Goal: Browse casually: Explore the website without a specific task or goal

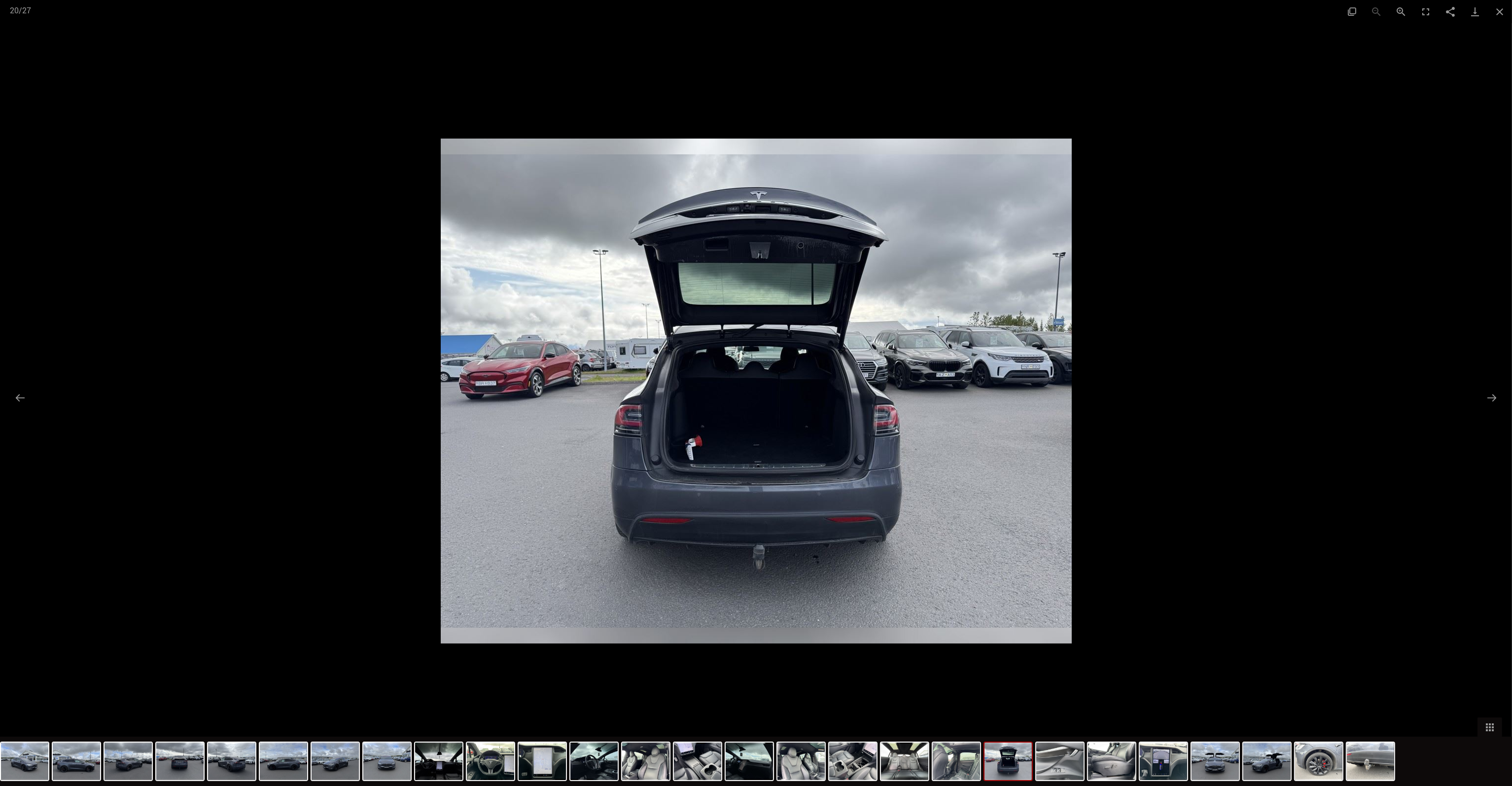
scroll to position [937, 0]
click at [379, 490] on div at bounding box center [756, 393] width 1512 height 786
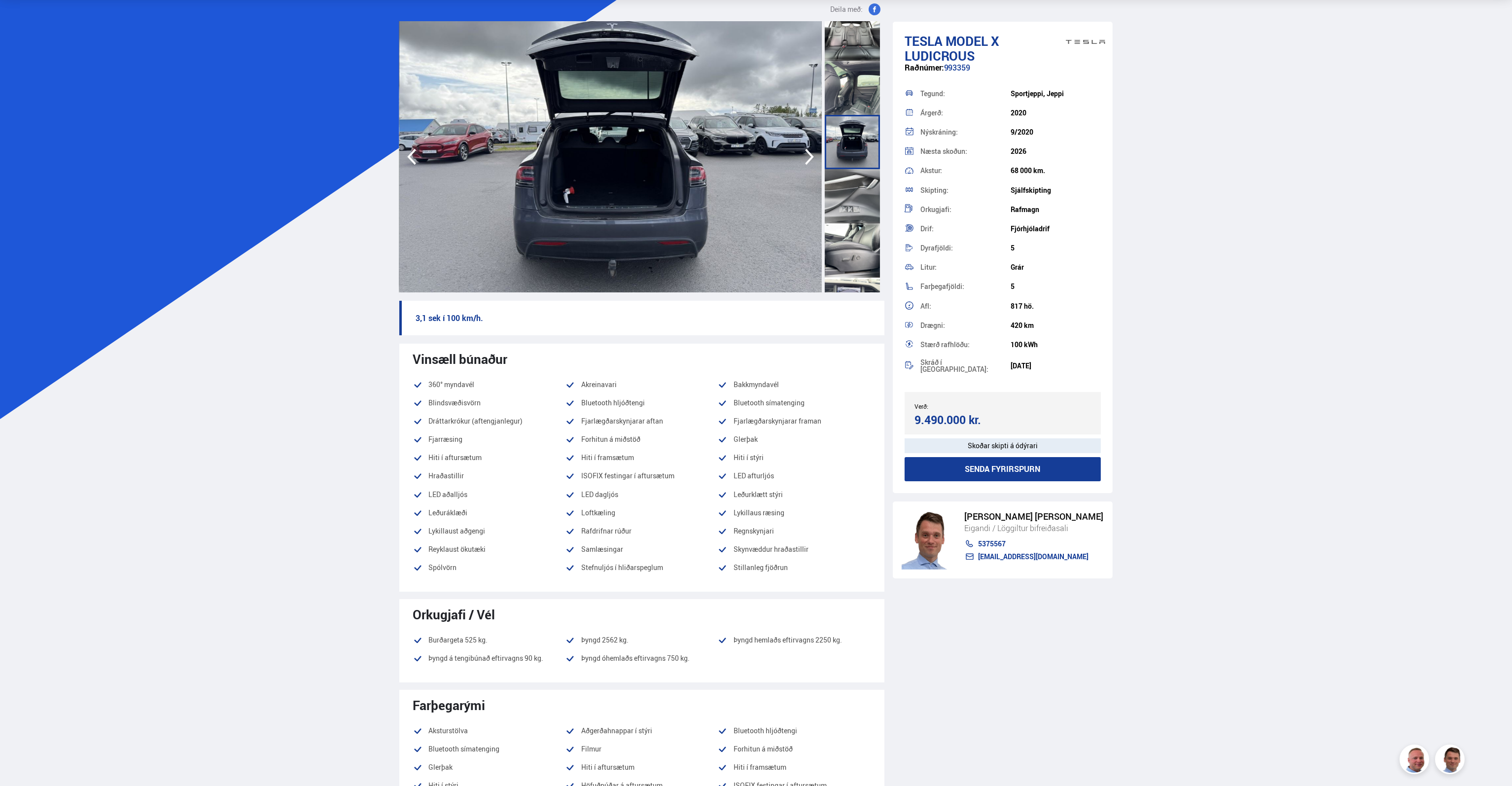
scroll to position [0, 0]
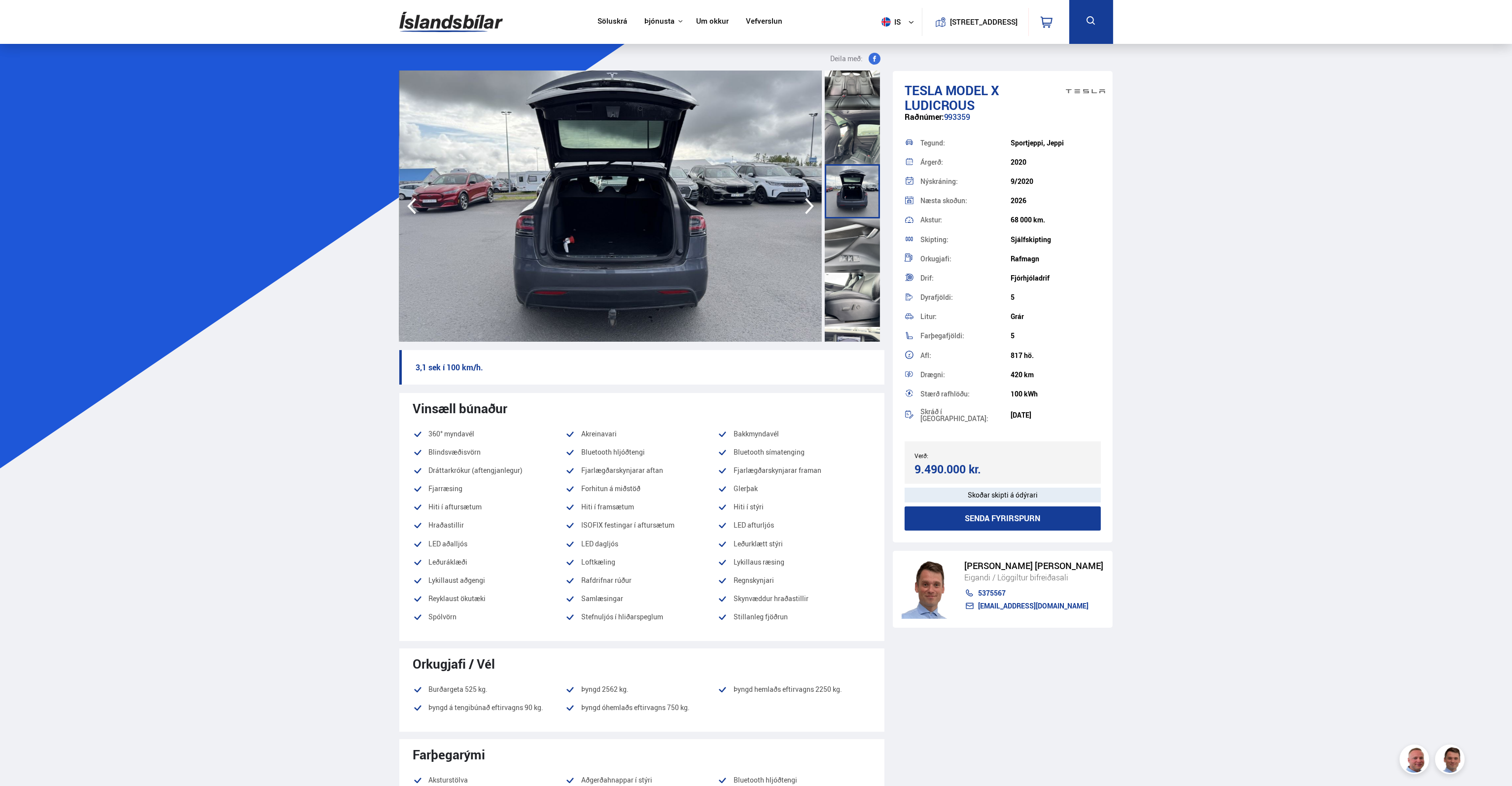
click at [852, 306] on div at bounding box center [852, 299] width 55 height 54
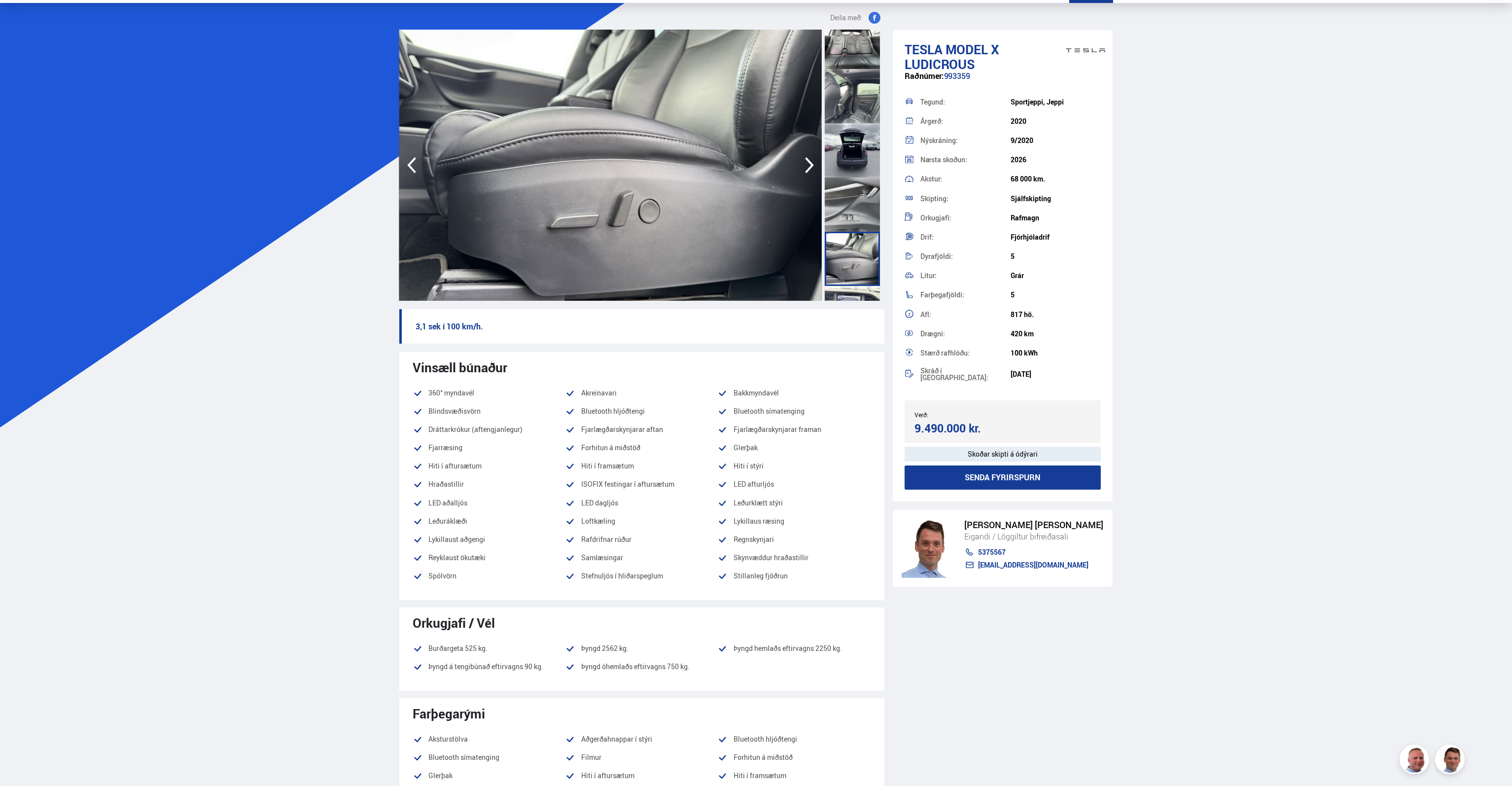
scroll to position [49, 0]
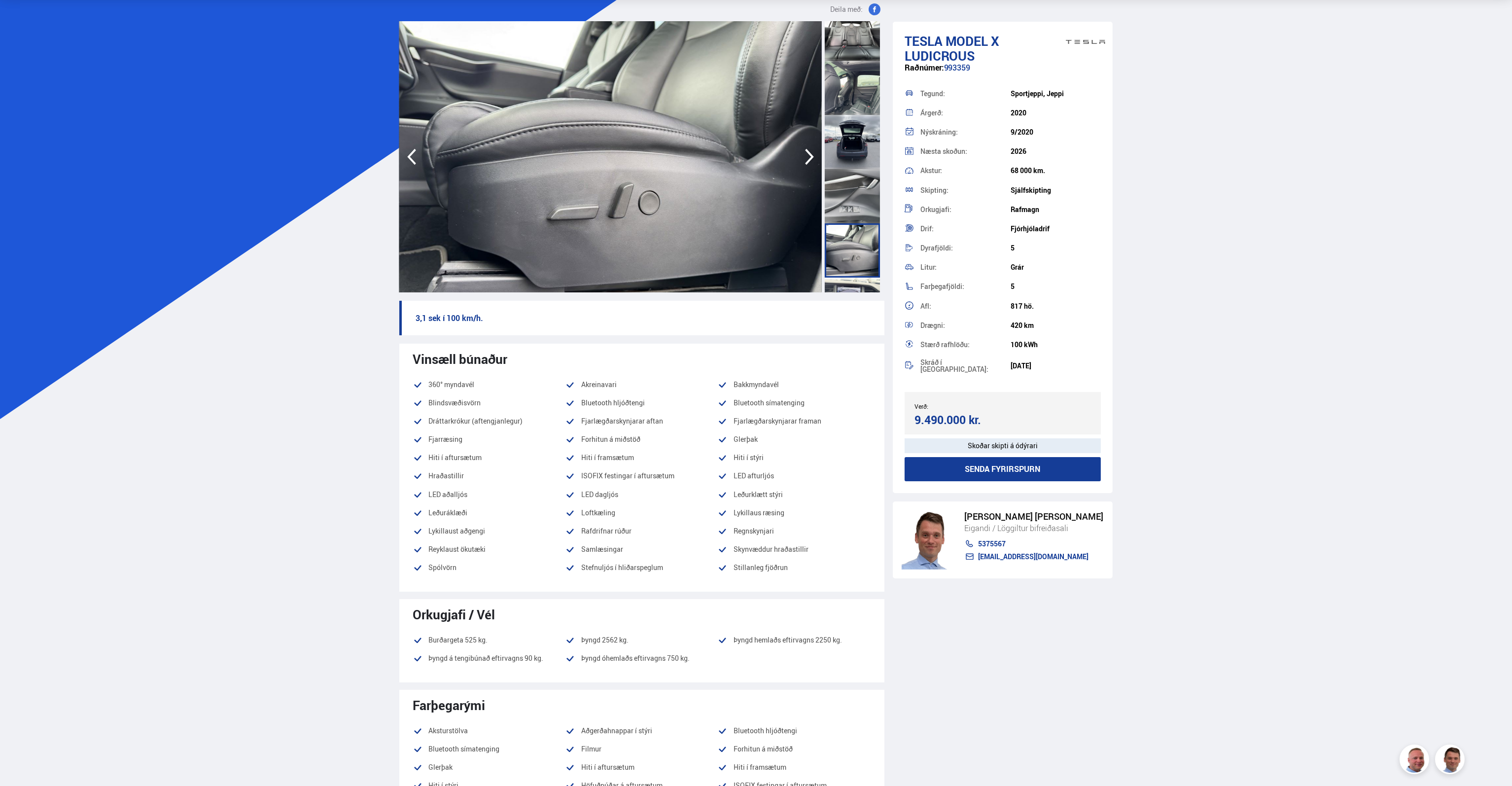
click at [852, 257] on div at bounding box center [852, 250] width 55 height 54
click at [853, 215] on div at bounding box center [852, 211] width 55 height 54
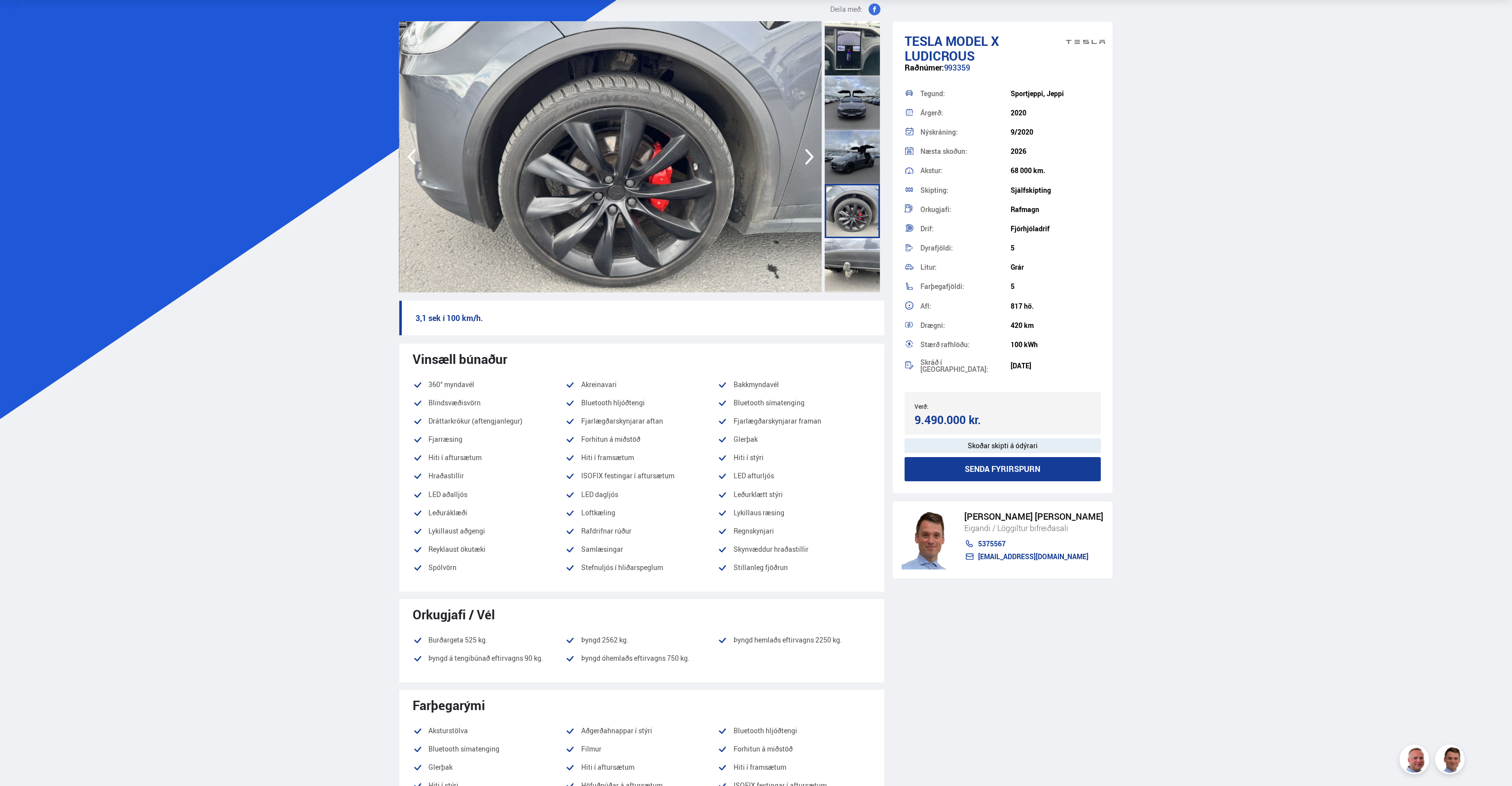
click at [846, 158] on div at bounding box center [852, 157] width 55 height 54
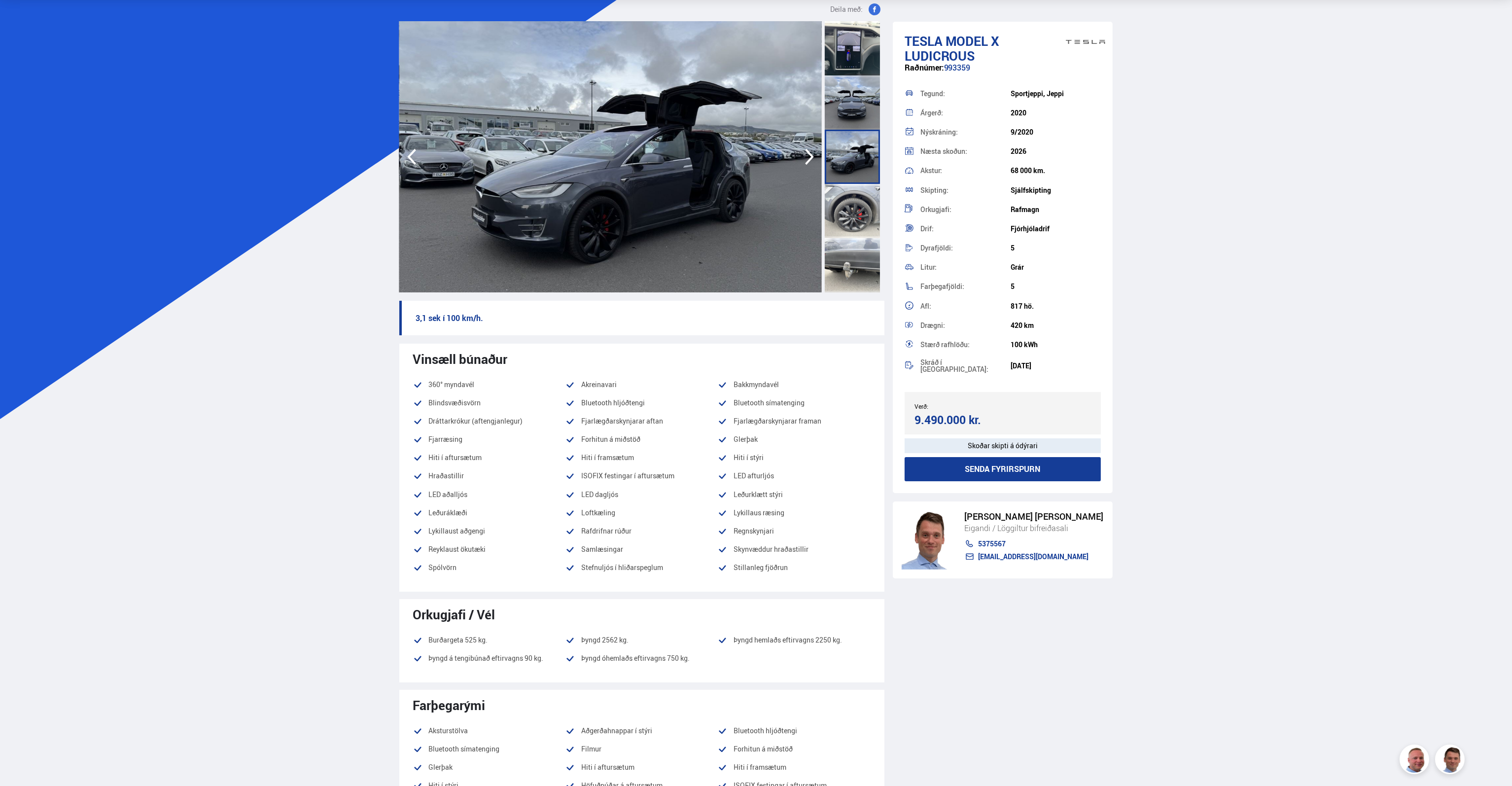
click at [855, 109] on div at bounding box center [852, 103] width 55 height 54
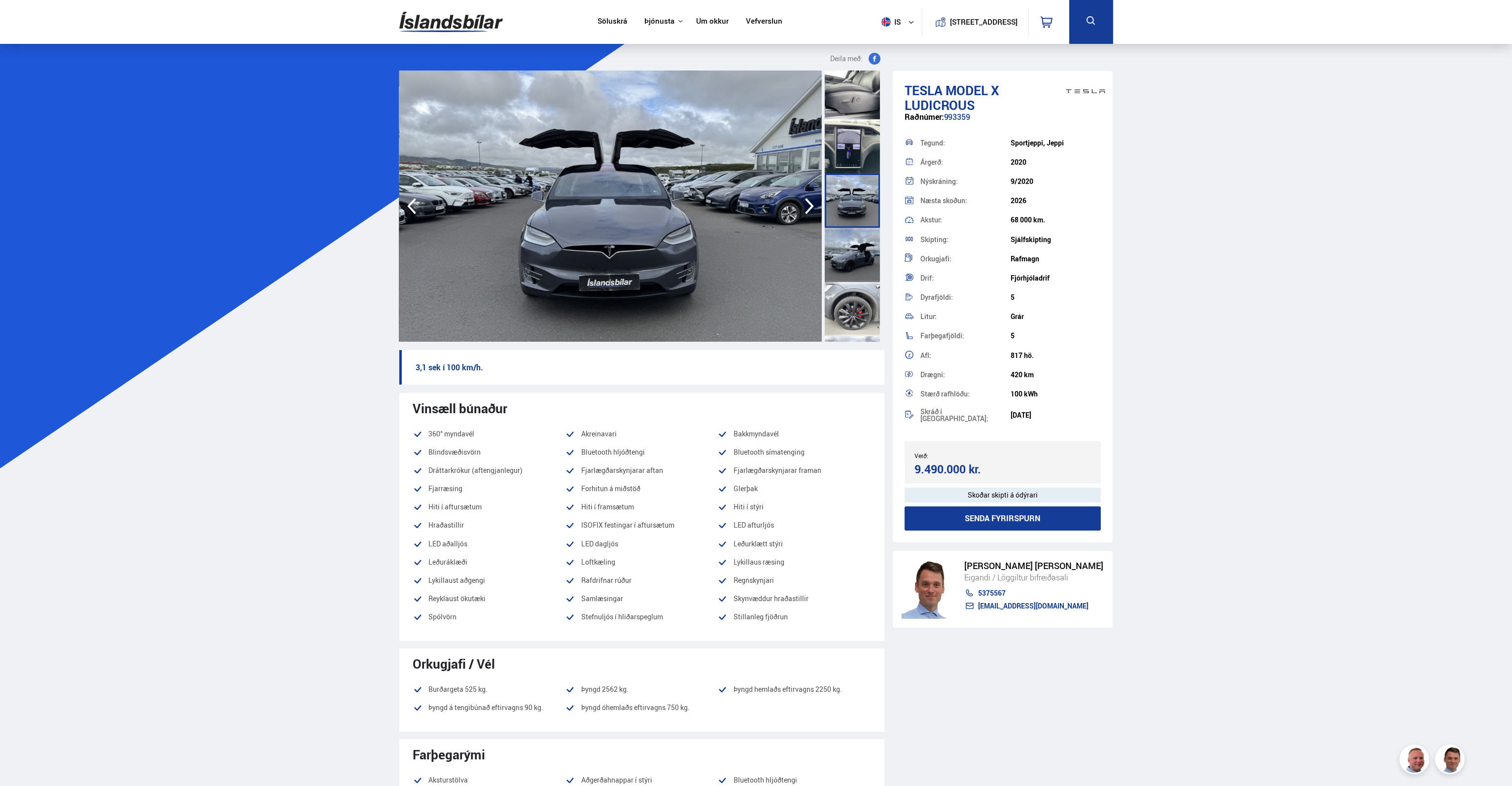
scroll to position [1095, 0]
click at [851, 245] on div at bounding box center [852, 250] width 55 height 54
click at [846, 207] on div at bounding box center [852, 196] width 55 height 54
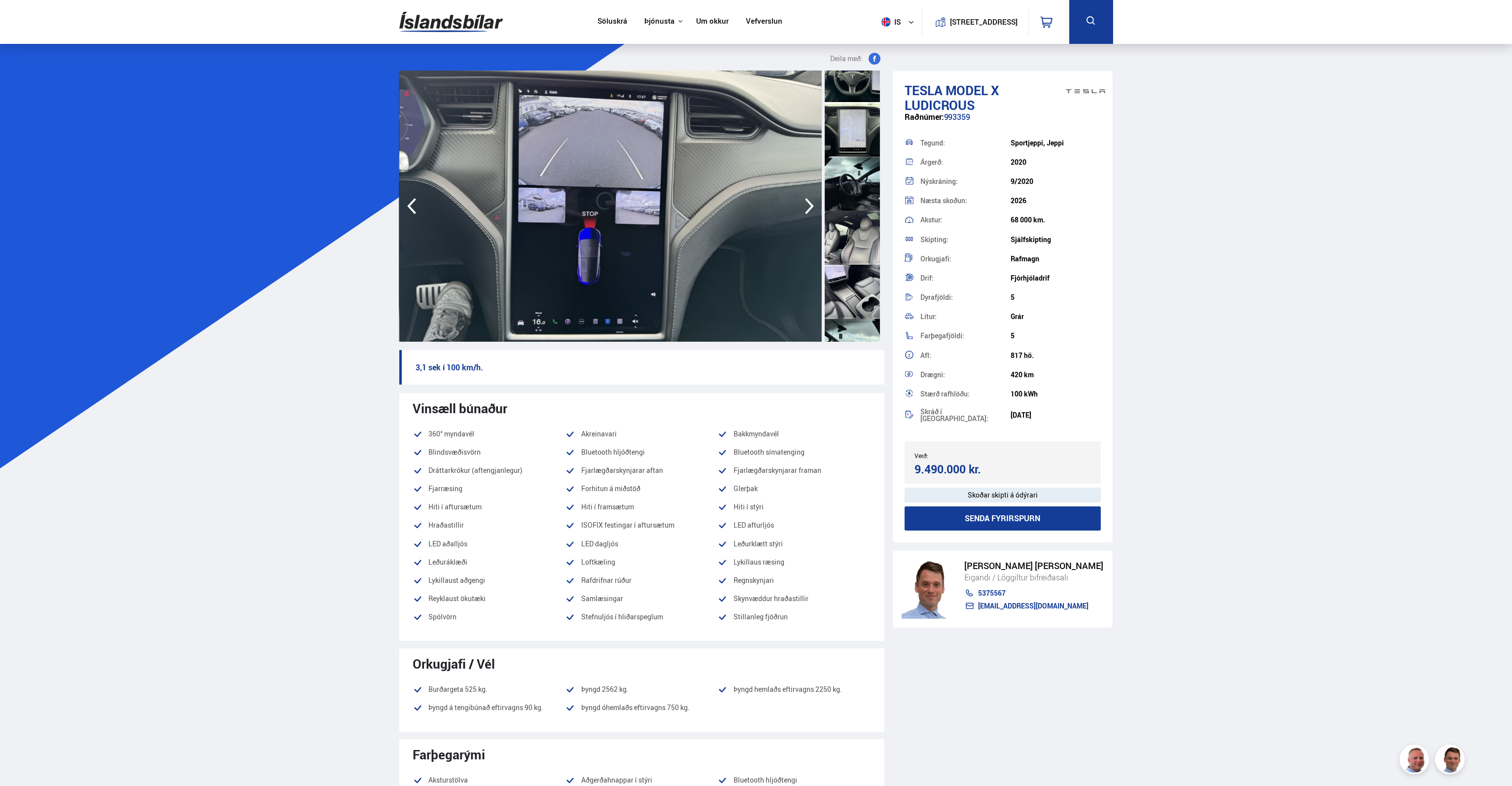
scroll to position [503, 0]
click at [851, 303] on div at bounding box center [852, 299] width 55 height 54
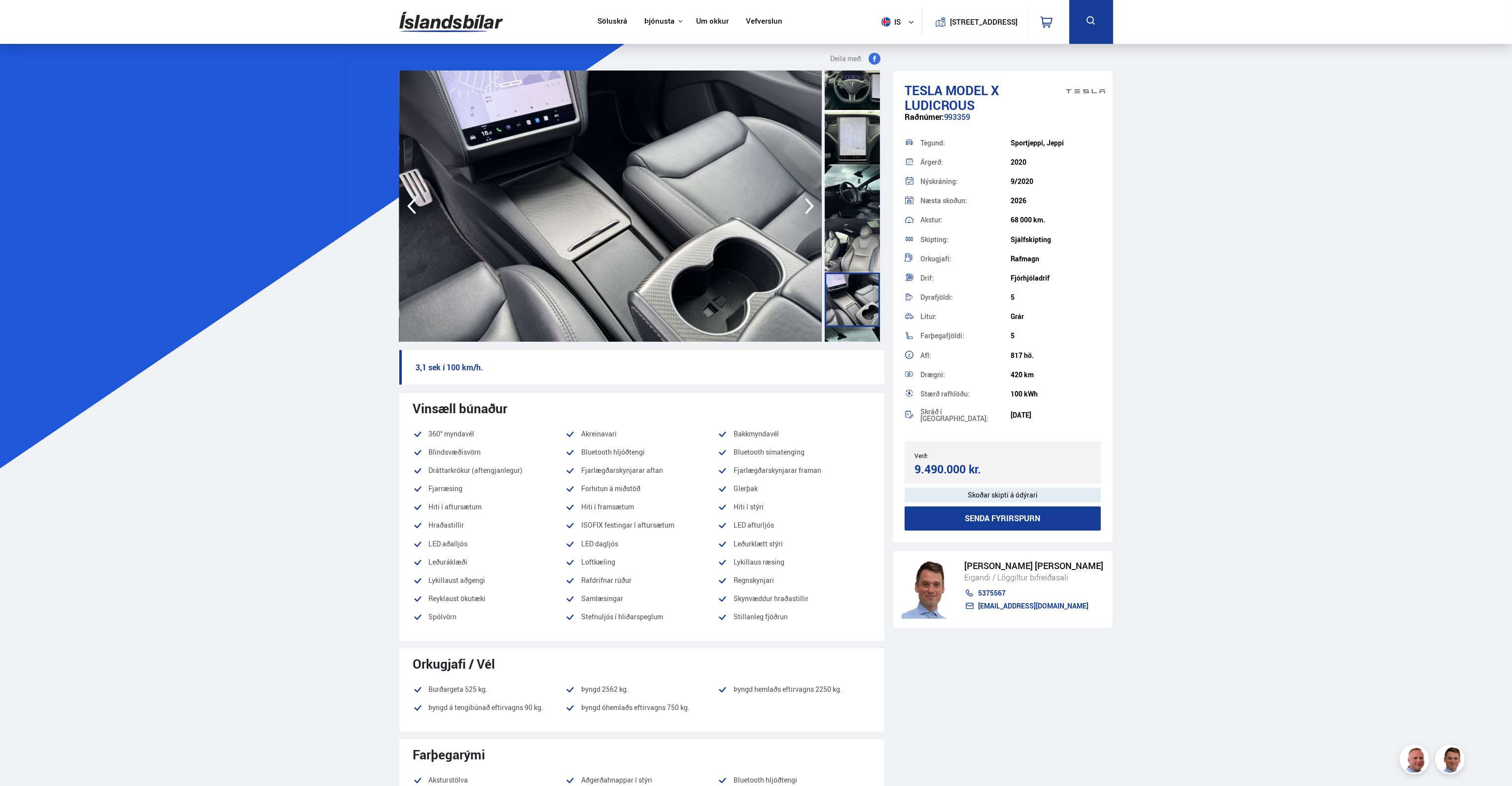
click at [854, 189] on div at bounding box center [852, 191] width 55 height 54
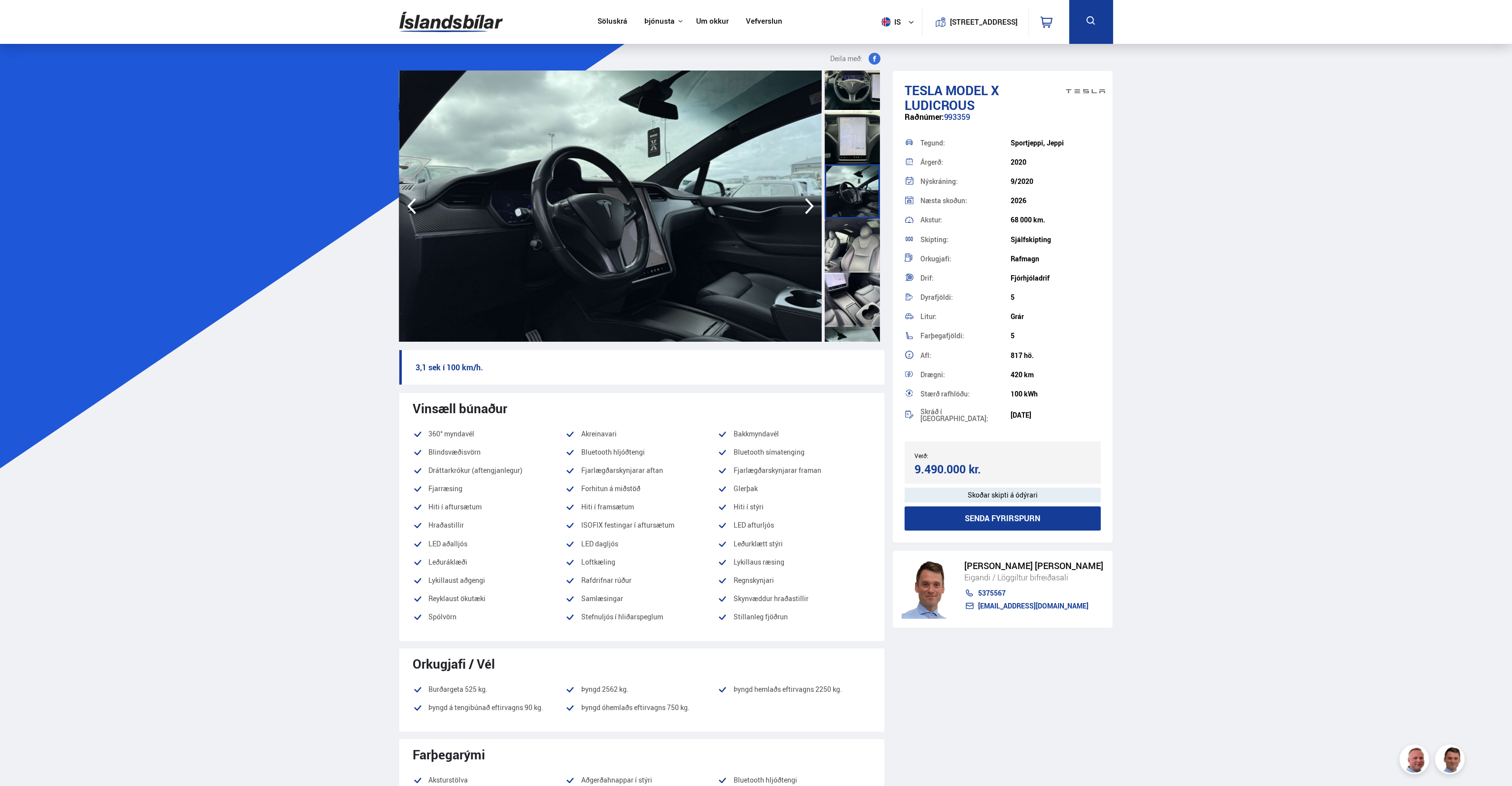
scroll to position [454, 0]
click at [649, 150] on img at bounding box center [610, 206] width 423 height 271
